Goal: Task Accomplishment & Management: Manage account settings

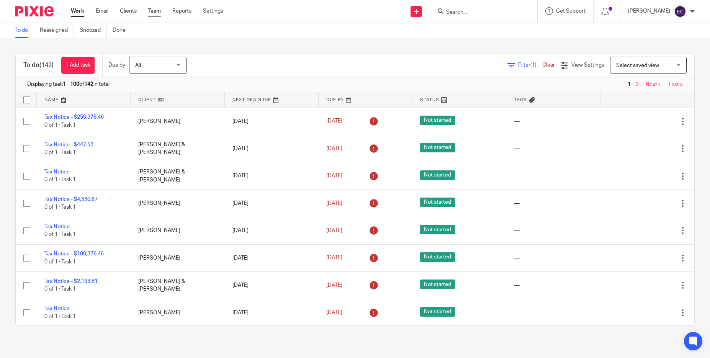
click at [159, 10] on link "Team" at bounding box center [154, 11] width 13 height 8
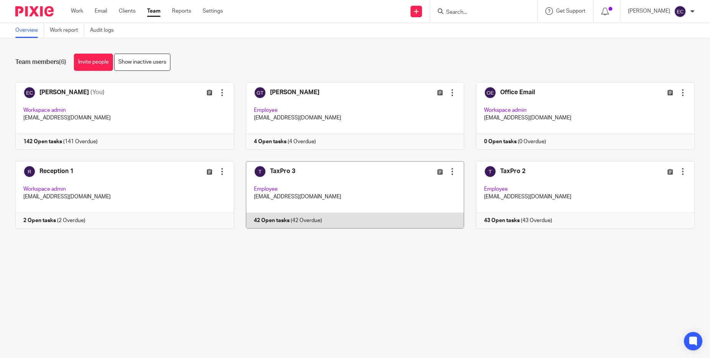
click at [308, 185] on link at bounding box center [349, 194] width 231 height 67
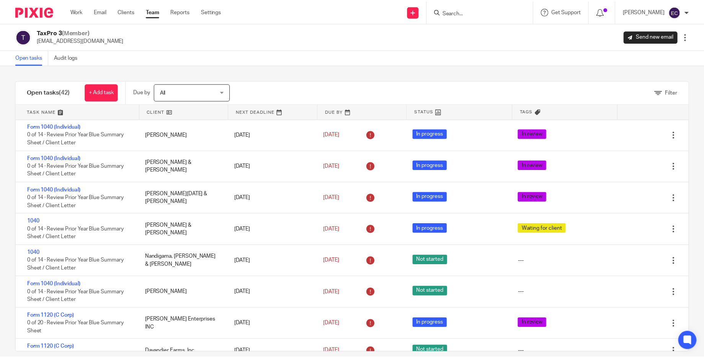
scroll to position [999, 0]
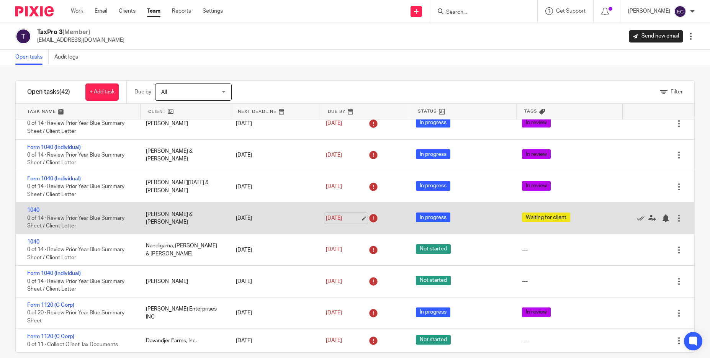
click at [338, 217] on link "Sep 22, 2025" at bounding box center [343, 218] width 34 height 8
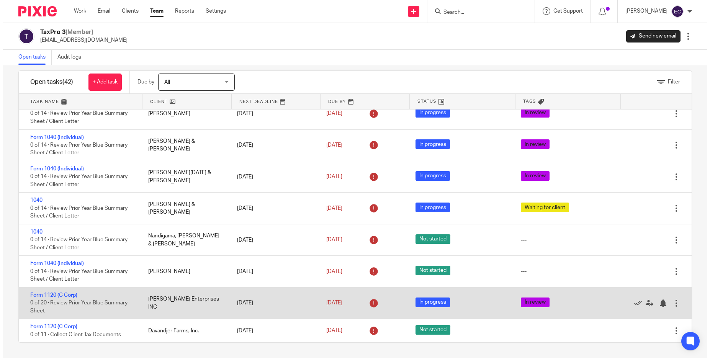
scroll to position [0, 0]
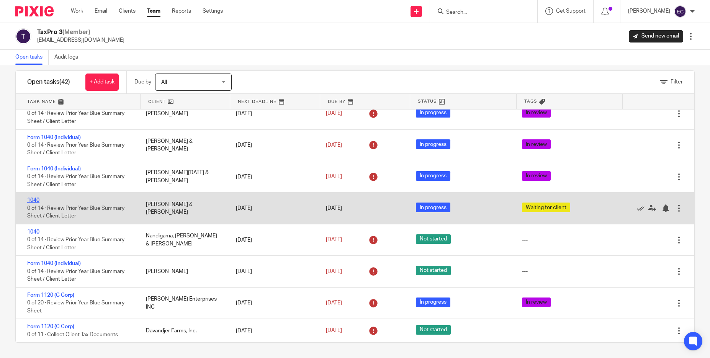
click at [31, 199] on link "1040" at bounding box center [33, 200] width 12 height 5
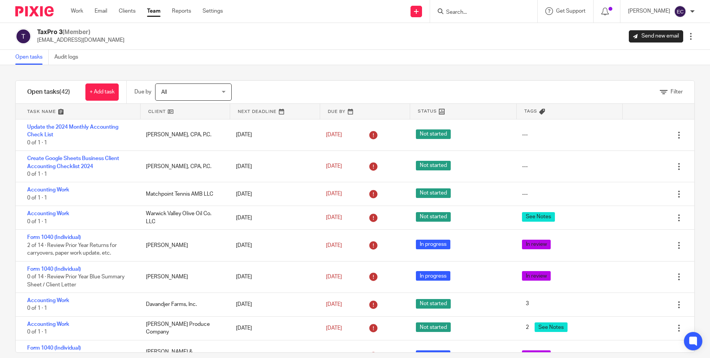
click at [149, 11] on link "Team" at bounding box center [153, 11] width 13 height 8
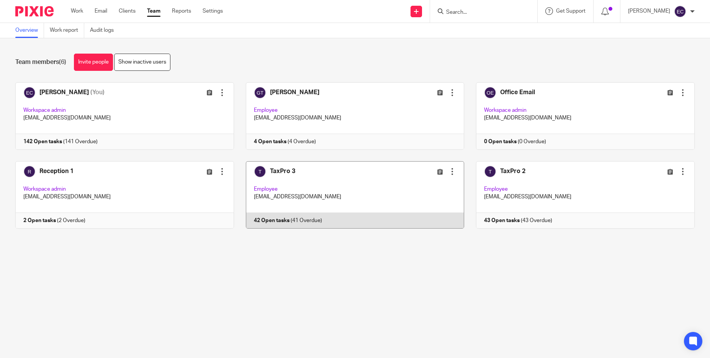
click at [285, 181] on link at bounding box center [349, 194] width 231 height 67
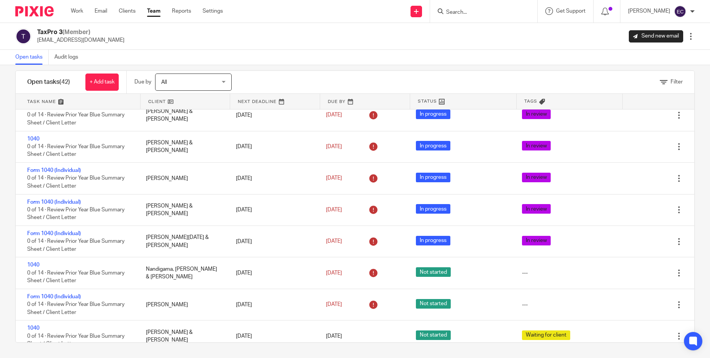
scroll to position [999, 0]
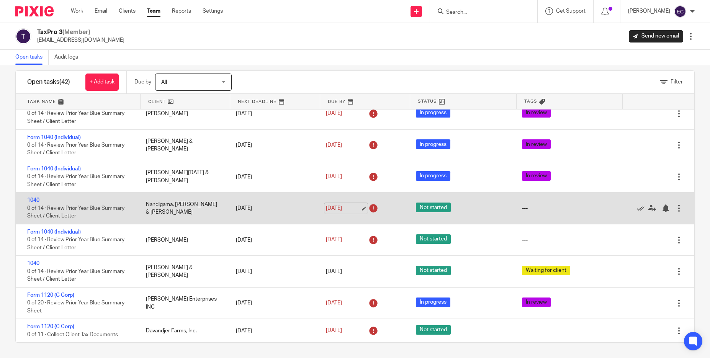
click at [331, 208] on link "Sep 22, 2025" at bounding box center [343, 209] width 34 height 8
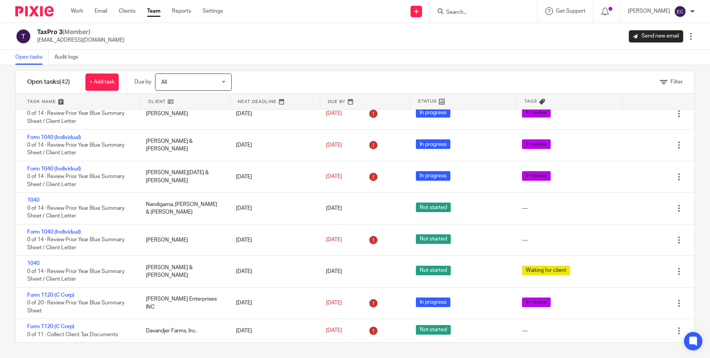
click at [445, 12] on input "Search" at bounding box center [479, 12] width 69 height 7
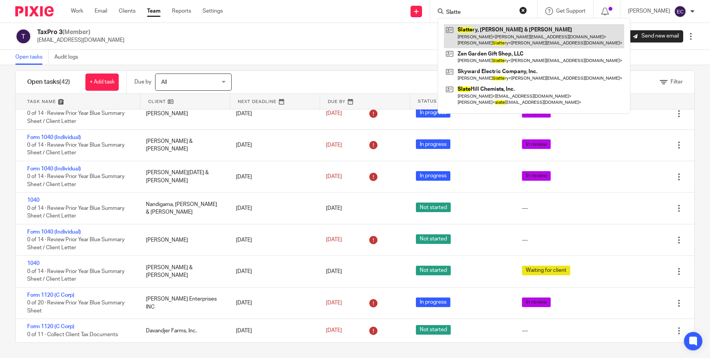
type input "Slatte"
click at [480, 42] on link at bounding box center [534, 36] width 180 height 24
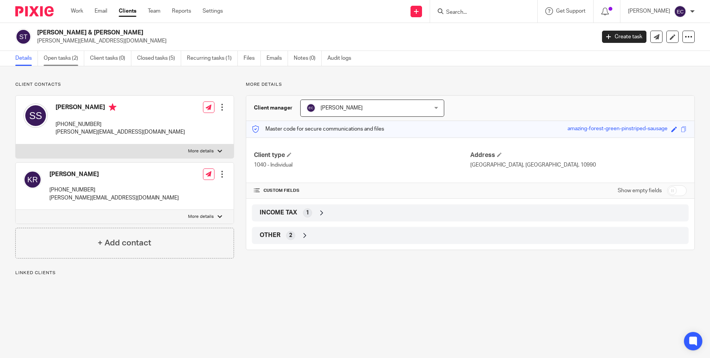
click at [61, 58] on link "Open tasks (2)" at bounding box center [64, 58] width 41 height 15
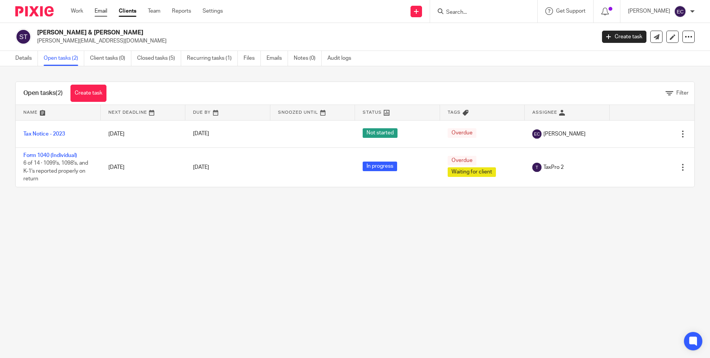
click at [97, 12] on link "Email" at bounding box center [101, 11] width 13 height 8
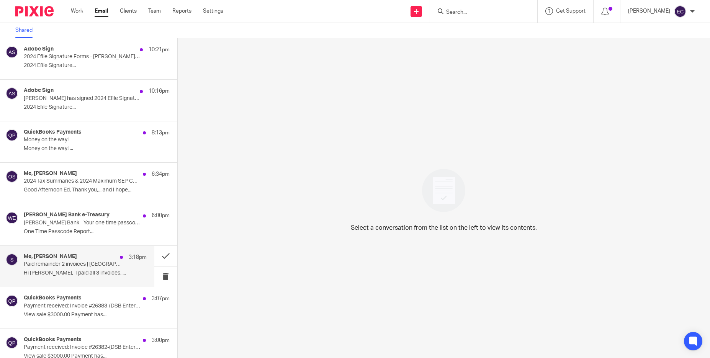
click at [54, 269] on div "Me, Shane 3:18pm Paid remainder 2 invoices | NJ Notice Hi Ed, I paid all 3 invo…" at bounding box center [85, 267] width 123 height 26
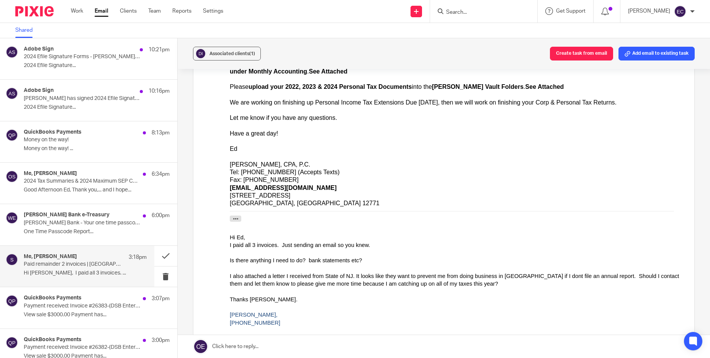
scroll to position [182, 0]
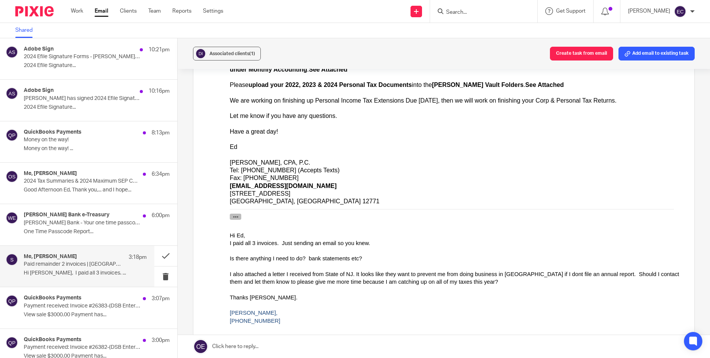
click at [234, 218] on icon "button" at bounding box center [236, 217] width 6 height 6
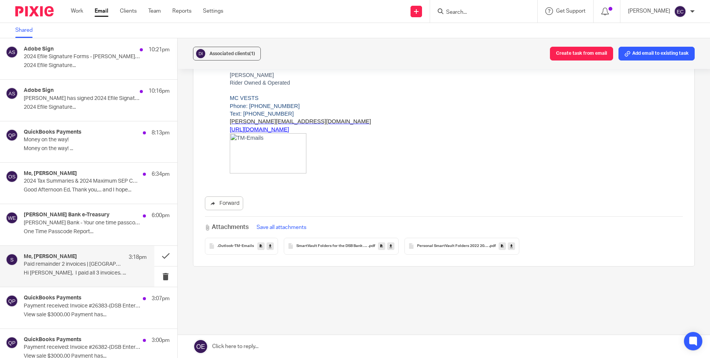
scroll to position [0, 0]
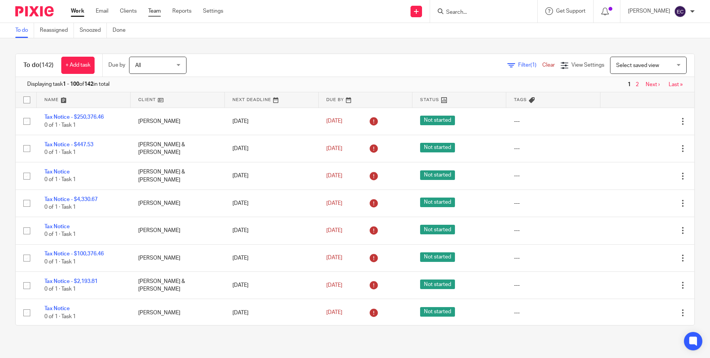
click at [157, 10] on link "Team" at bounding box center [154, 11] width 13 height 8
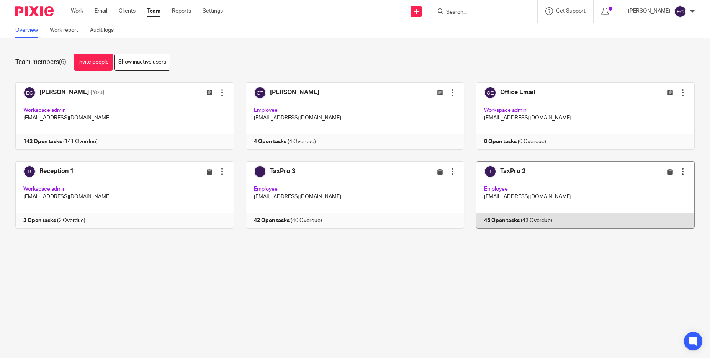
click at [493, 180] on link at bounding box center [579, 194] width 231 height 67
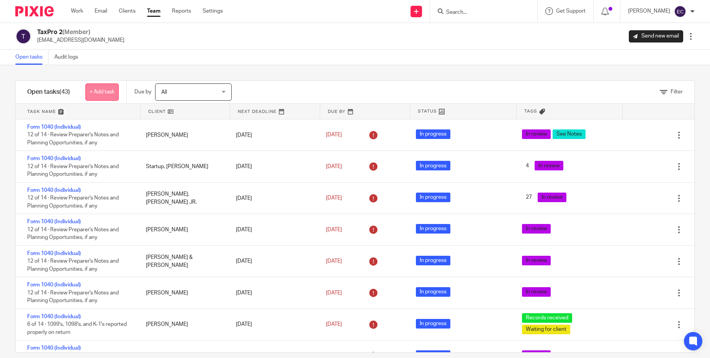
click at [99, 89] on link "+ Add task" at bounding box center [101, 92] width 33 height 17
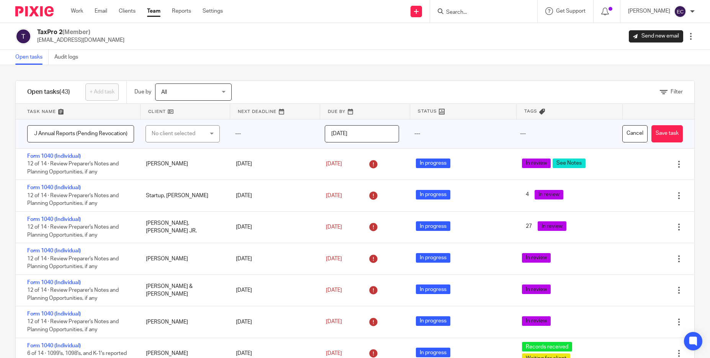
scroll to position [0, 5]
type input "NJ Annual Reports (Pending Revocation)"
click at [183, 136] on div "No client selected" at bounding box center [179, 134] width 54 height 16
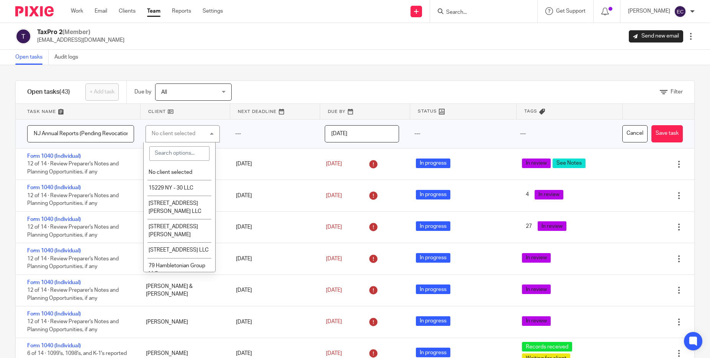
type input "S"
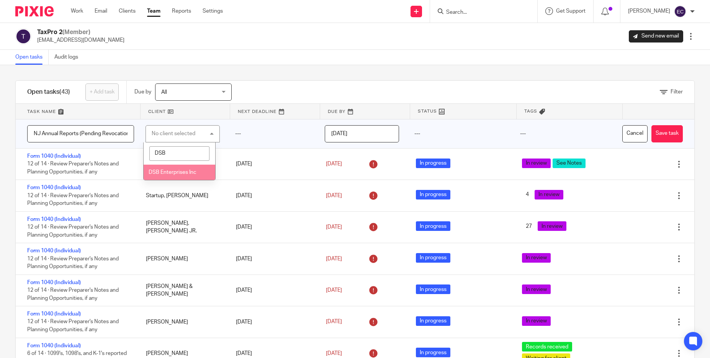
type input "DSB"
click at [178, 174] on span "DSB Enterprises Inc" at bounding box center [173, 172] width 48 height 5
click at [652, 133] on button "Save task" at bounding box center [667, 133] width 31 height 17
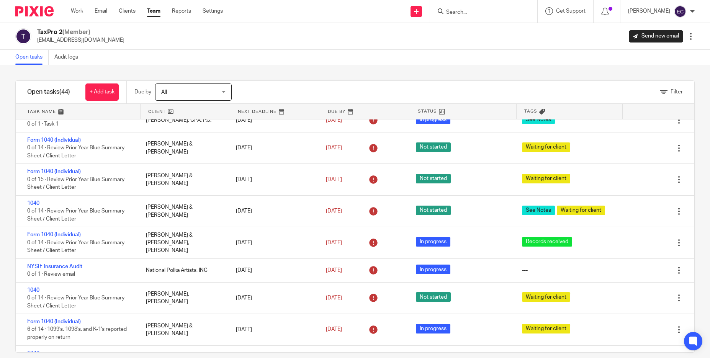
scroll to position [1129, 0]
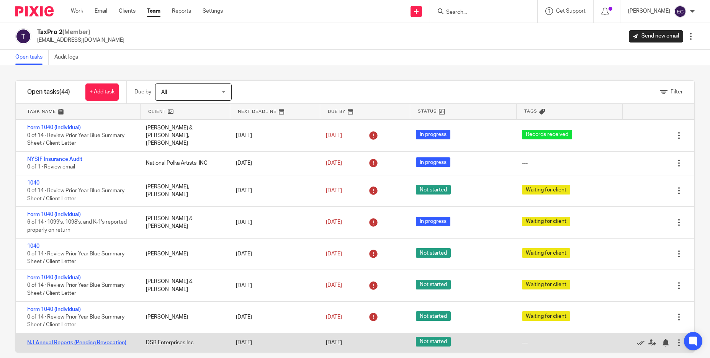
click at [100, 341] on link "NJ Annual Reports (Pending Revocation)" at bounding box center [76, 342] width 99 height 5
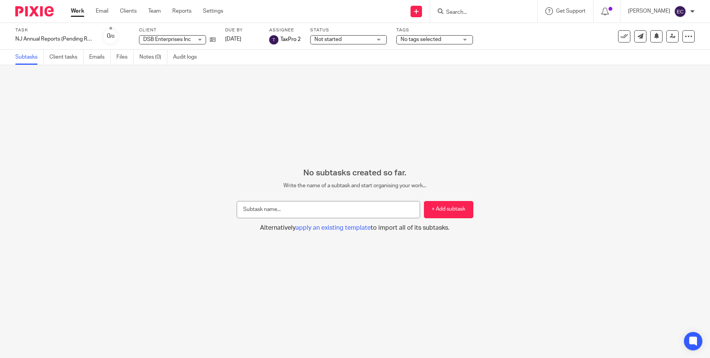
click at [259, 210] on input "text" at bounding box center [328, 209] width 183 height 17
type input "1"
click at [436, 213] on button "+ Add subtask" at bounding box center [448, 209] width 49 height 17
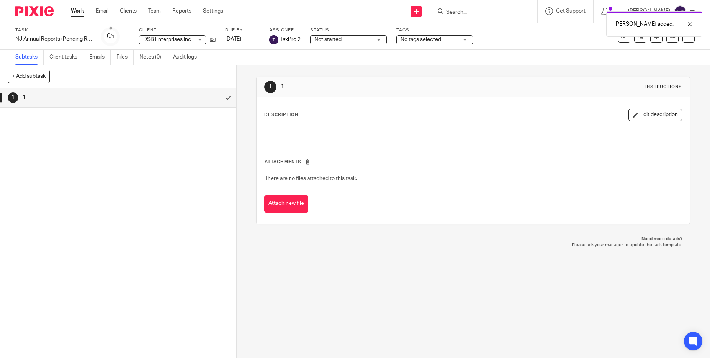
click at [381, 42] on div "Not started Not started" at bounding box center [348, 39] width 77 height 9
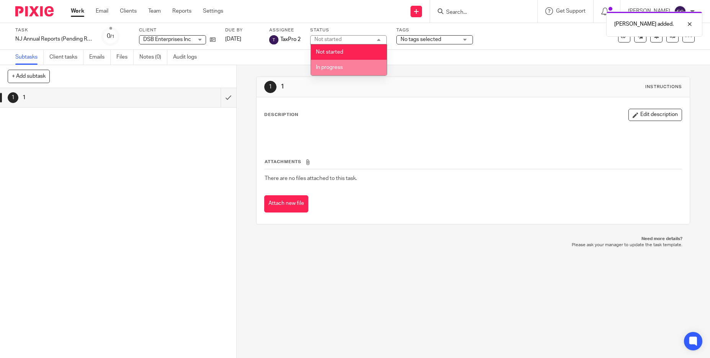
click at [465, 39] on div "No tags selected" at bounding box center [434, 39] width 77 height 9
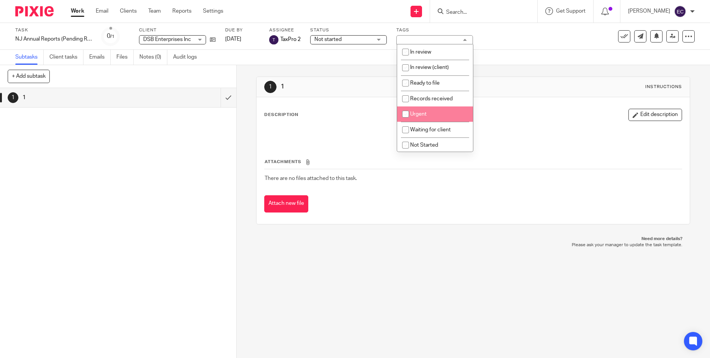
click at [426, 112] on span "Urgent" at bounding box center [418, 113] width 16 height 5
checkbox input "true"
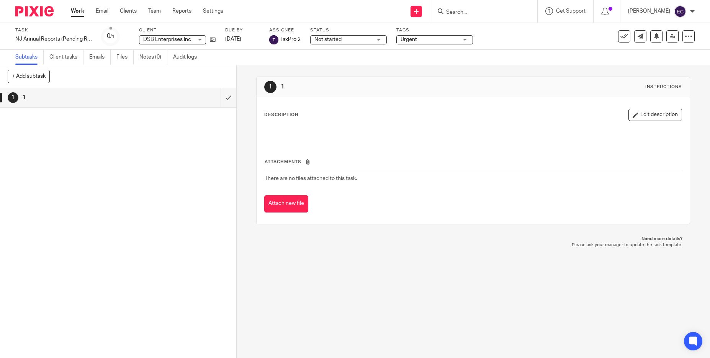
click at [365, 64] on div "Subtasks Client tasks Emails Files Notes (0) Audit logs" at bounding box center [355, 57] width 710 height 15
click at [251, 39] on link "[DATE]" at bounding box center [242, 39] width 34 height 8
click at [648, 113] on button "Edit description" at bounding box center [656, 115] width 54 height 12
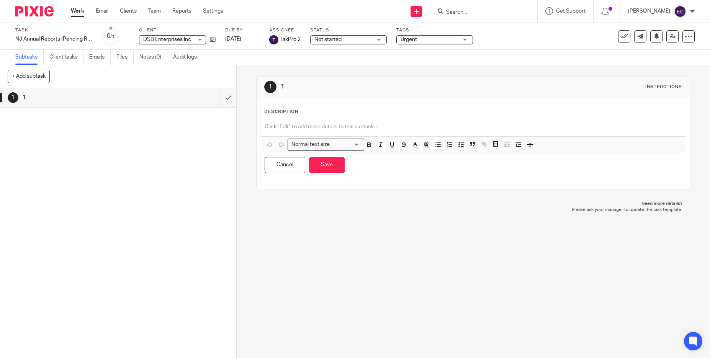
click at [319, 128] on p at bounding box center [473, 127] width 417 height 8
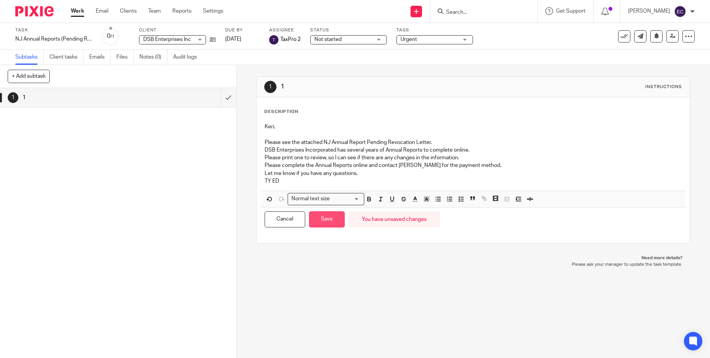
click at [323, 217] on button "Save" at bounding box center [327, 219] width 36 height 16
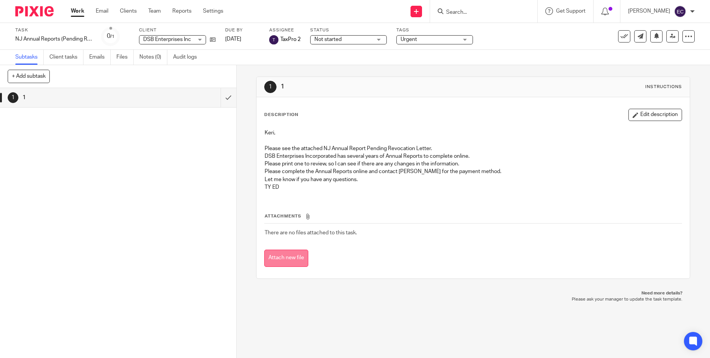
click at [287, 259] on button "Attach new file" at bounding box center [286, 258] width 44 height 17
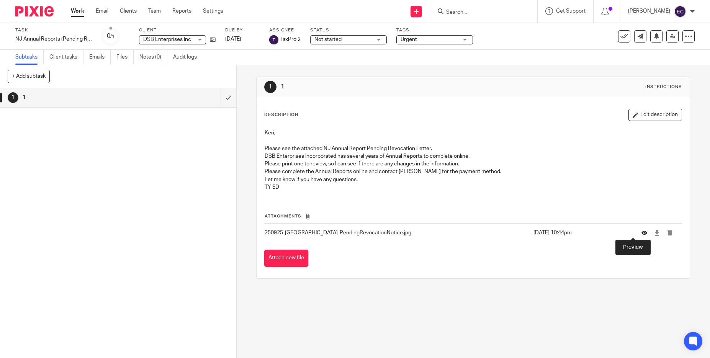
click at [642, 233] on icon at bounding box center [645, 233] width 6 height 6
click at [153, 12] on link "Team" at bounding box center [154, 11] width 13 height 8
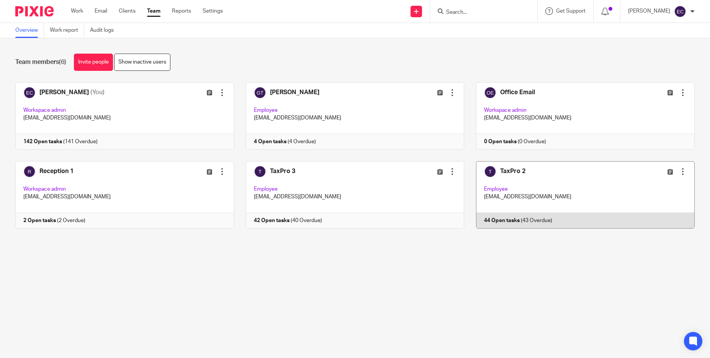
click at [487, 188] on link at bounding box center [579, 194] width 231 height 67
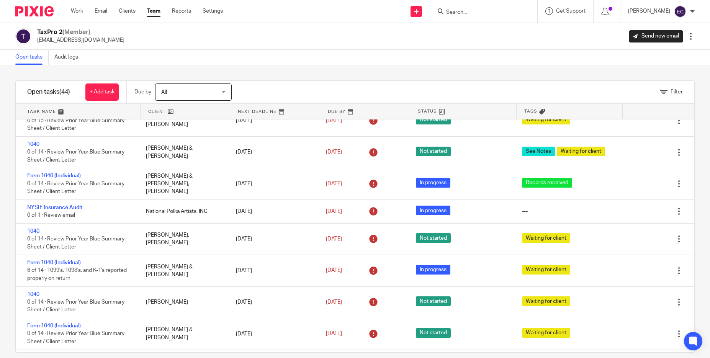
scroll to position [1133, 0]
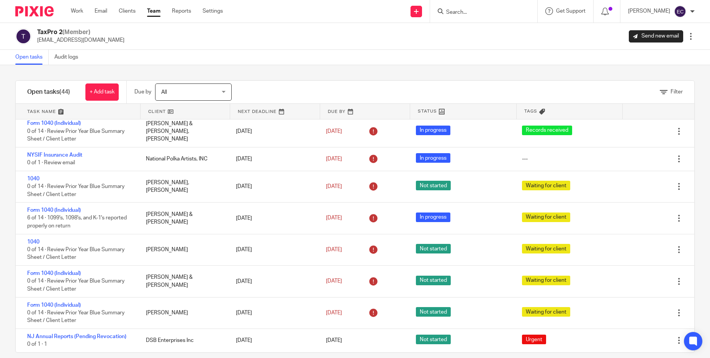
click at [158, 11] on link "Team" at bounding box center [153, 11] width 13 height 8
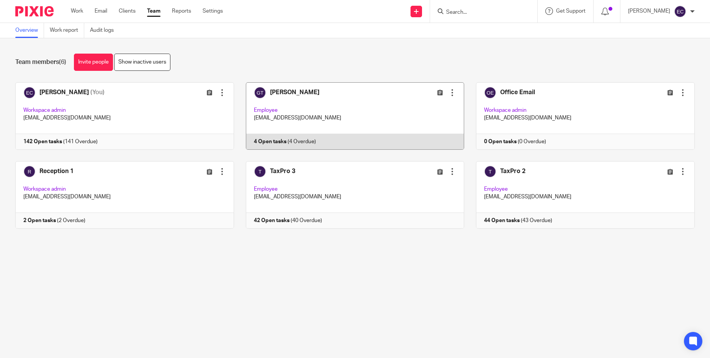
click at [305, 124] on link at bounding box center [349, 115] width 231 height 67
